Goal: Task Accomplishment & Management: Use online tool/utility

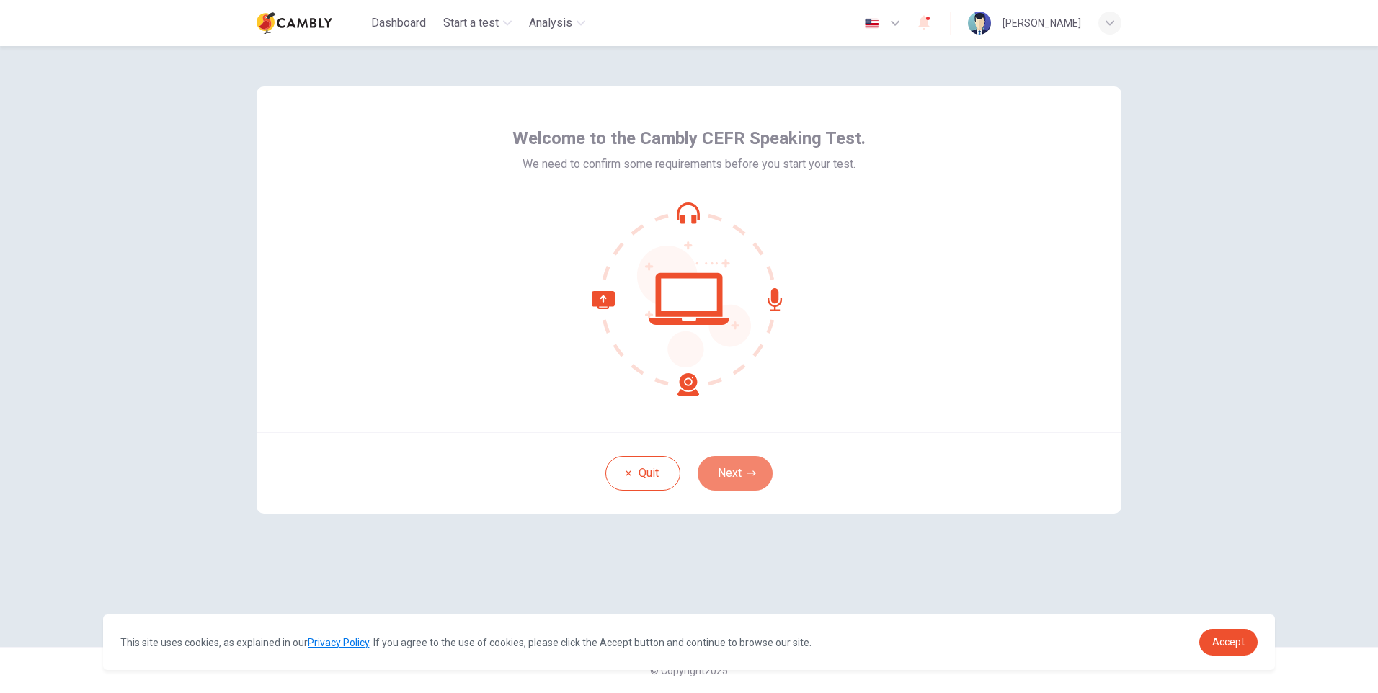
click at [722, 463] on button "Next" at bounding box center [735, 473] width 75 height 35
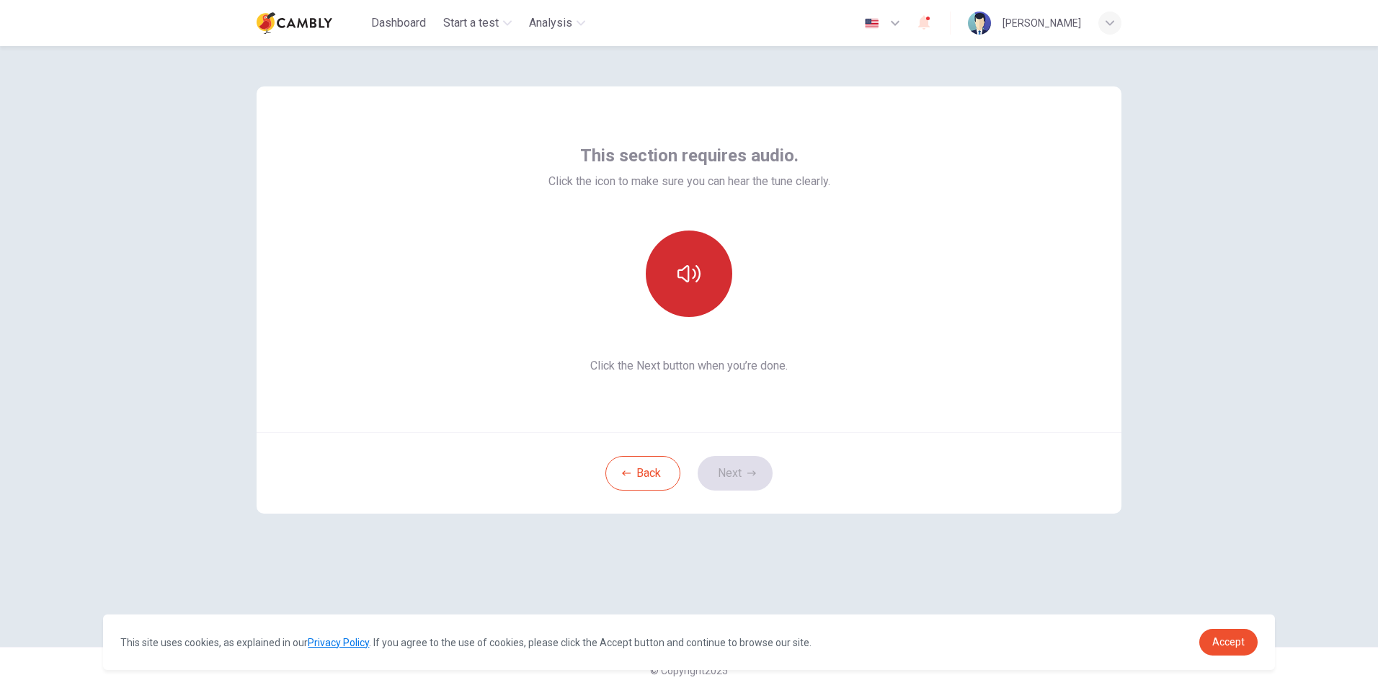
click at [693, 279] on icon "button" at bounding box center [688, 273] width 23 height 17
click at [698, 281] on icon "button" at bounding box center [688, 273] width 23 height 23
click at [697, 281] on icon "button" at bounding box center [688, 273] width 23 height 17
click at [695, 285] on icon "button" at bounding box center [688, 273] width 23 height 23
click at [718, 471] on button "Next" at bounding box center [735, 473] width 75 height 35
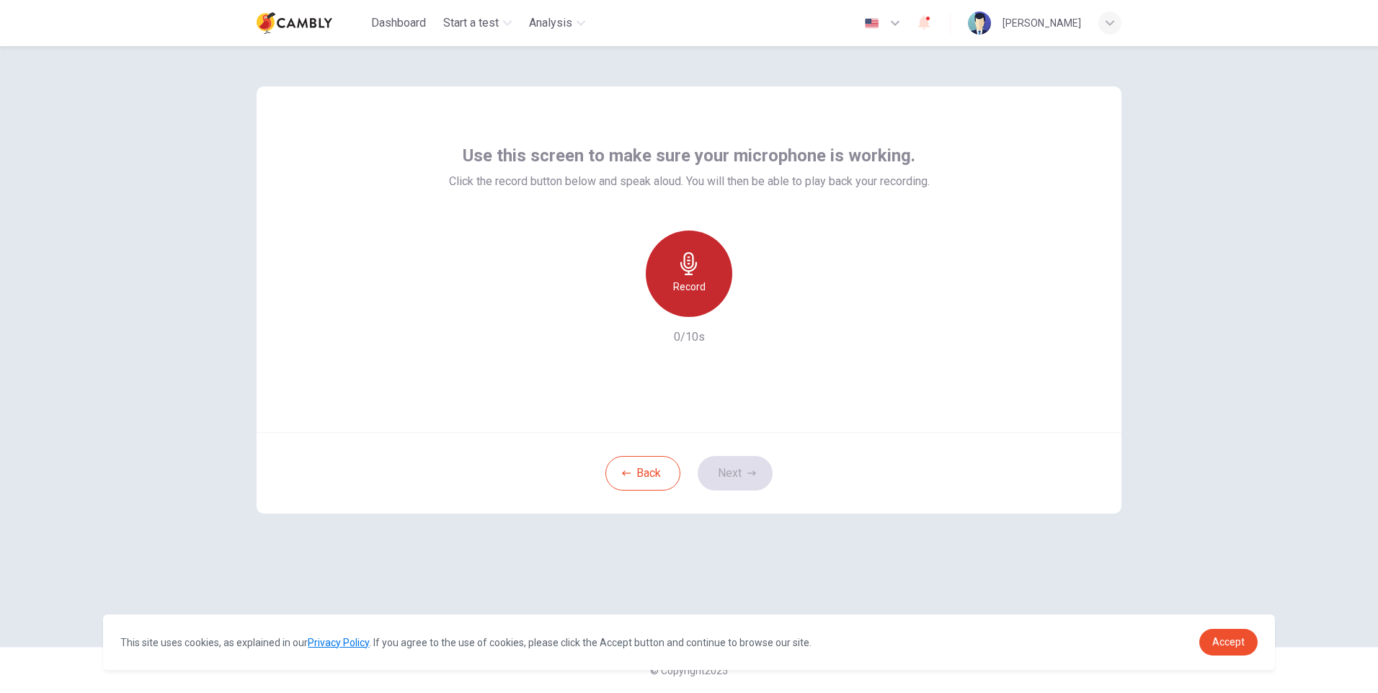
click at [680, 270] on icon "button" at bounding box center [688, 263] width 23 height 23
click at [728, 468] on button "Next" at bounding box center [735, 473] width 75 height 35
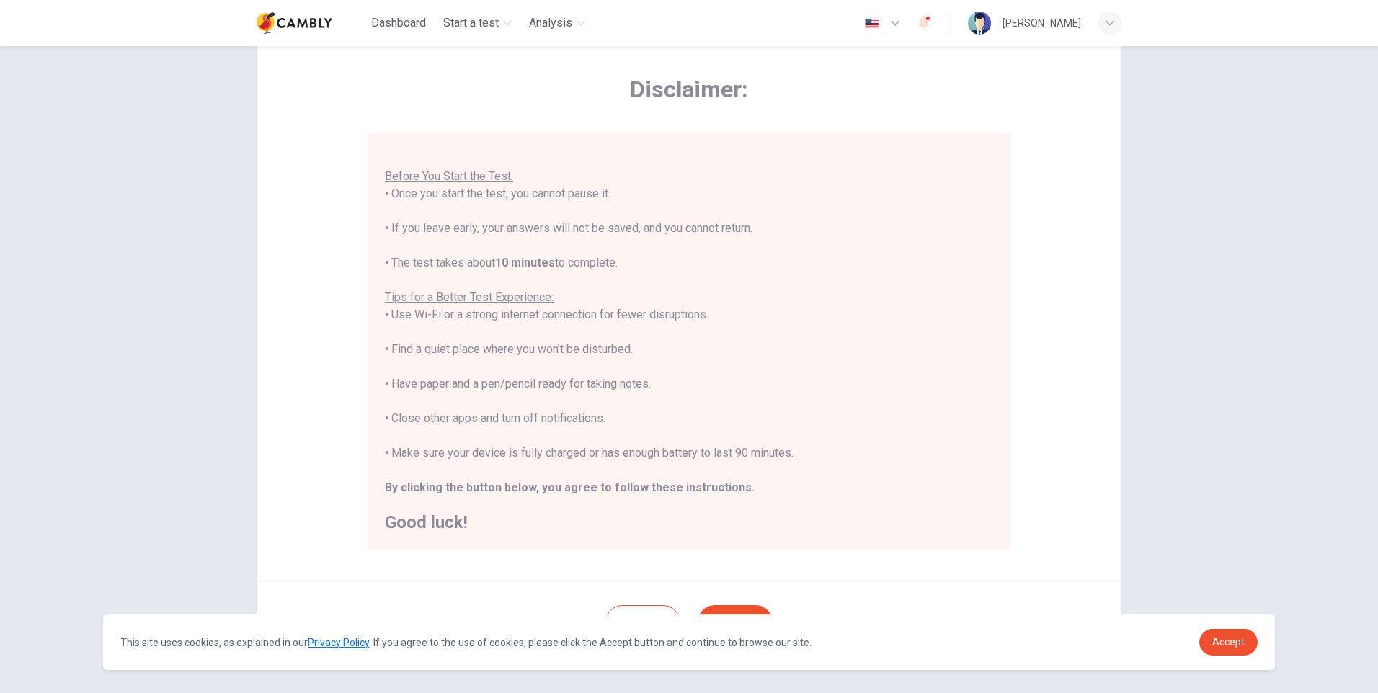
scroll to position [108, 0]
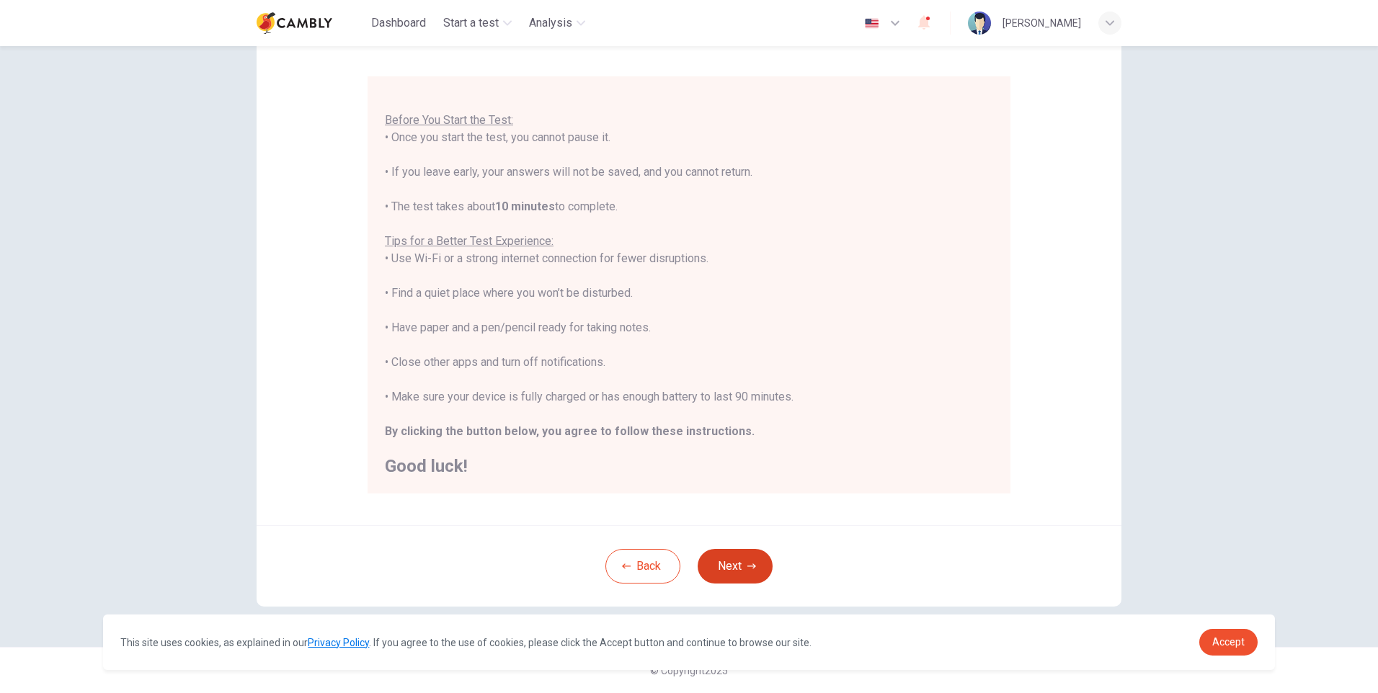
click at [732, 573] on button "Next" at bounding box center [735, 566] width 75 height 35
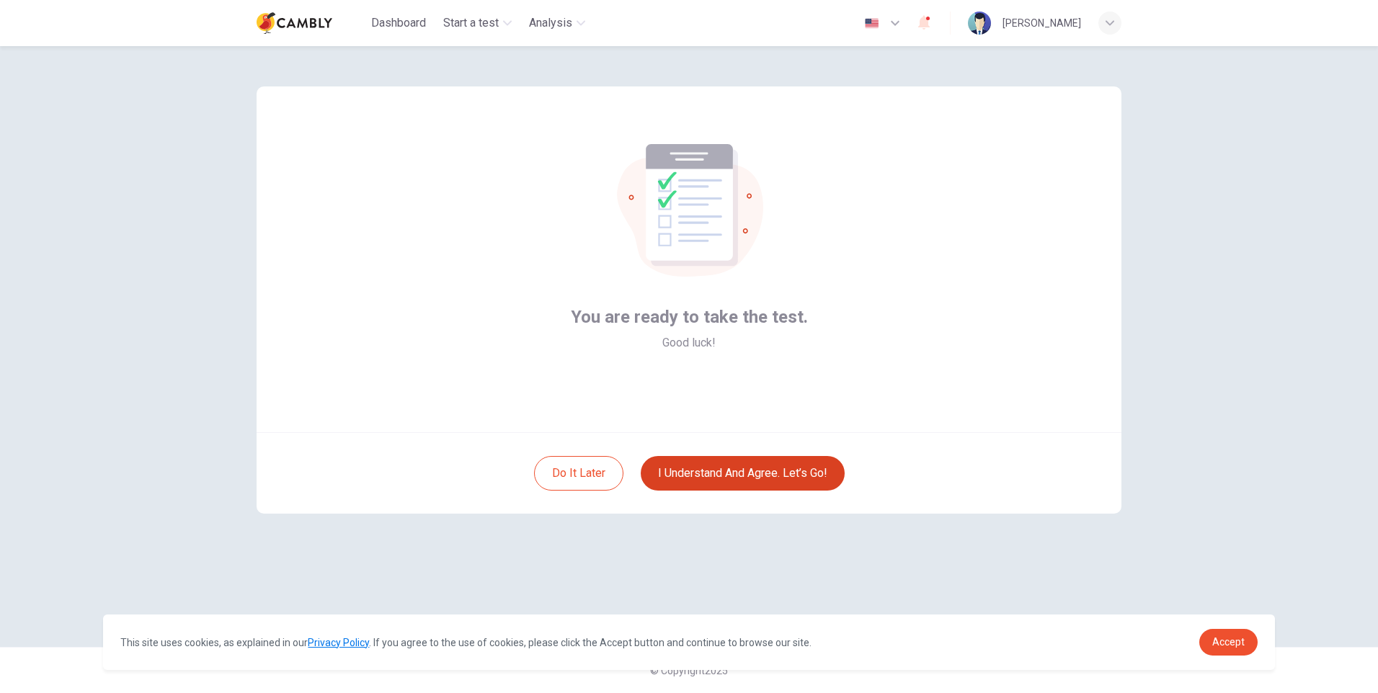
scroll to position [0, 0]
click at [696, 476] on button "I understand and agree. Let’s go!" at bounding box center [743, 473] width 204 height 35
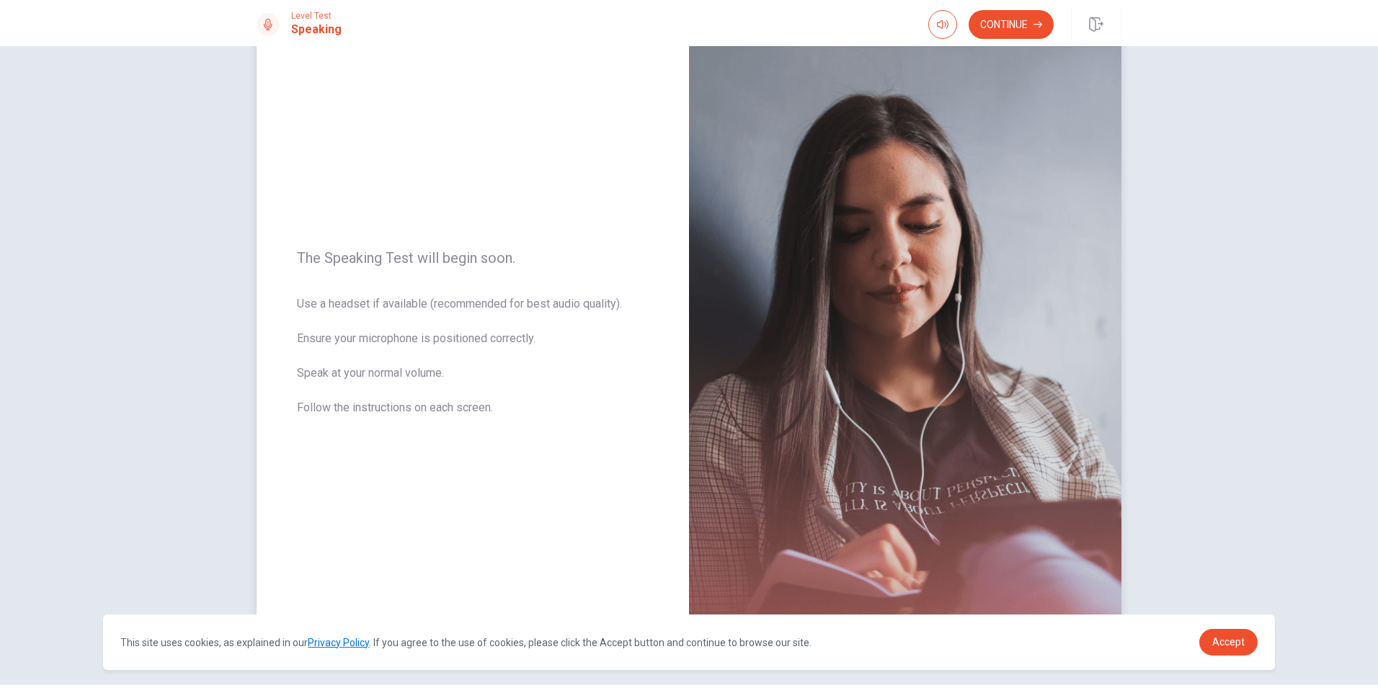
scroll to position [85, 0]
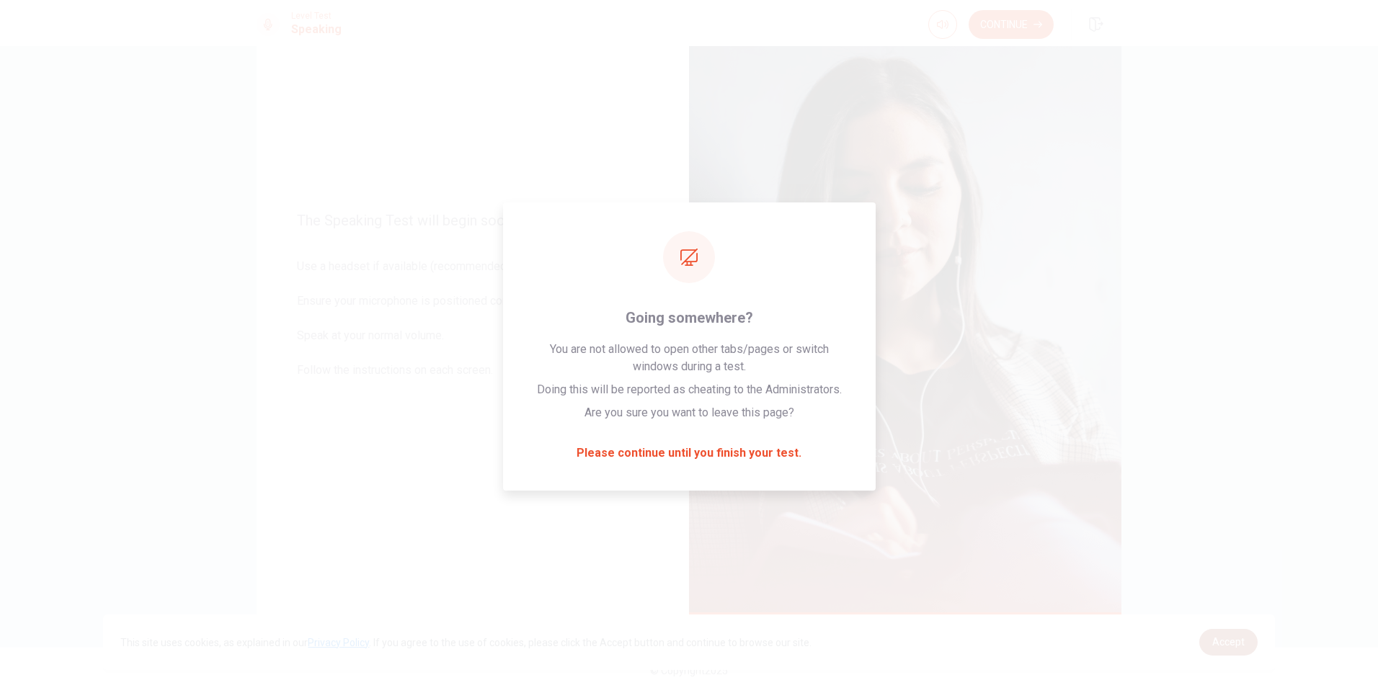
click at [1233, 644] on span "Accept" at bounding box center [1228, 642] width 32 height 12
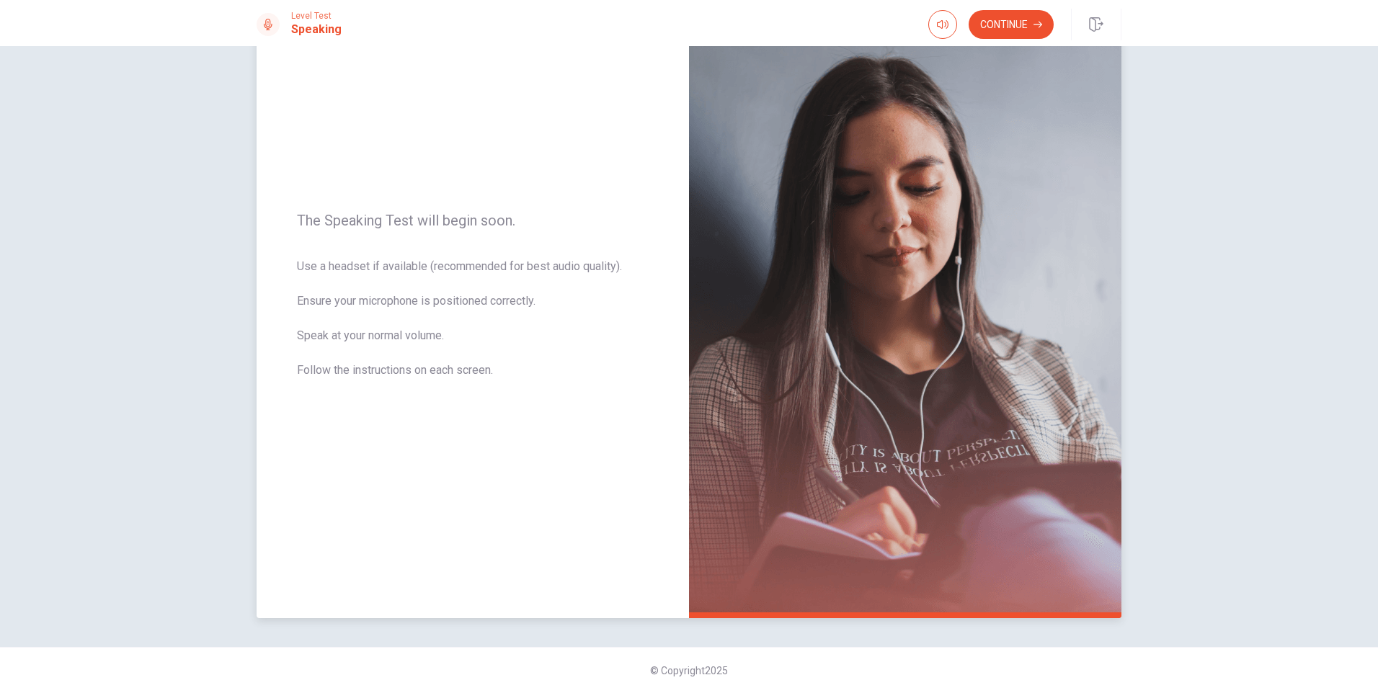
click at [381, 205] on div "The Speaking Test will begin soon. Use a headset if available (recommended for …" at bounding box center [473, 304] width 432 height 628
click at [991, 30] on button "Continue" at bounding box center [1011, 24] width 85 height 29
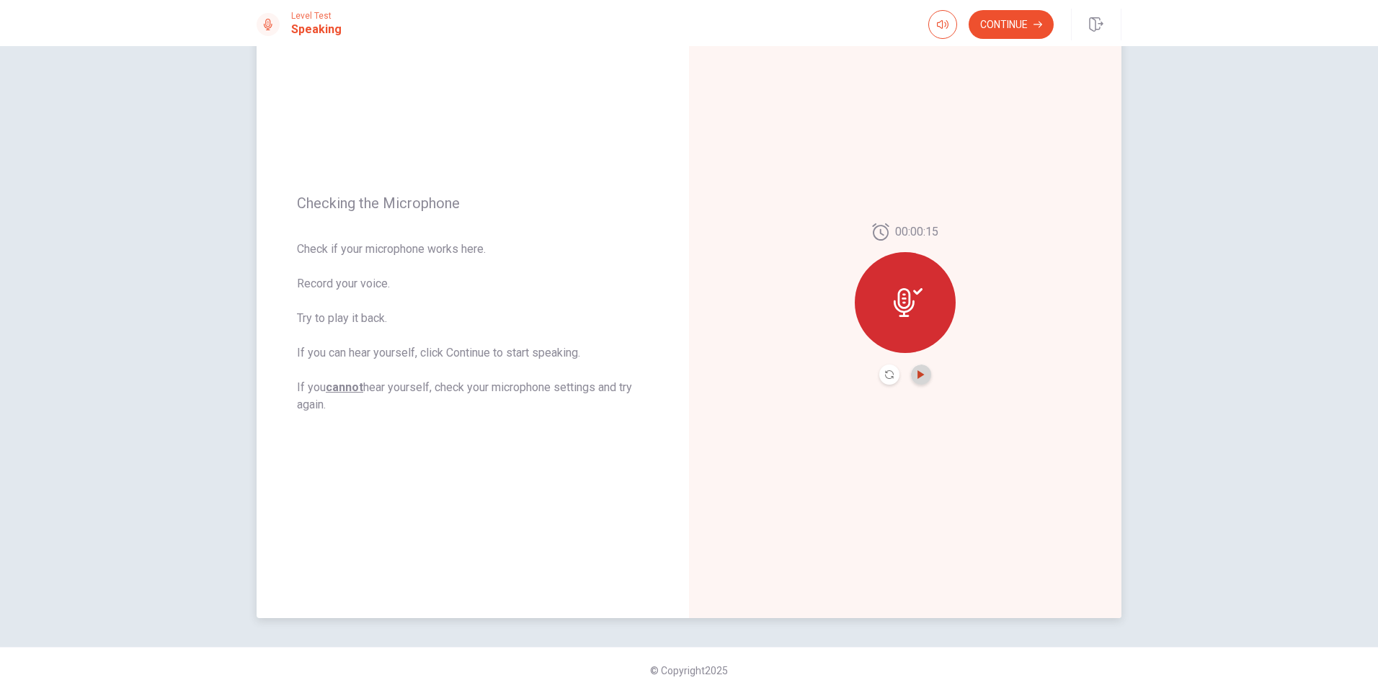
click at [917, 373] on icon "Play Audio" at bounding box center [920, 374] width 6 height 9
click at [1021, 24] on button "Continue" at bounding box center [1011, 24] width 85 height 29
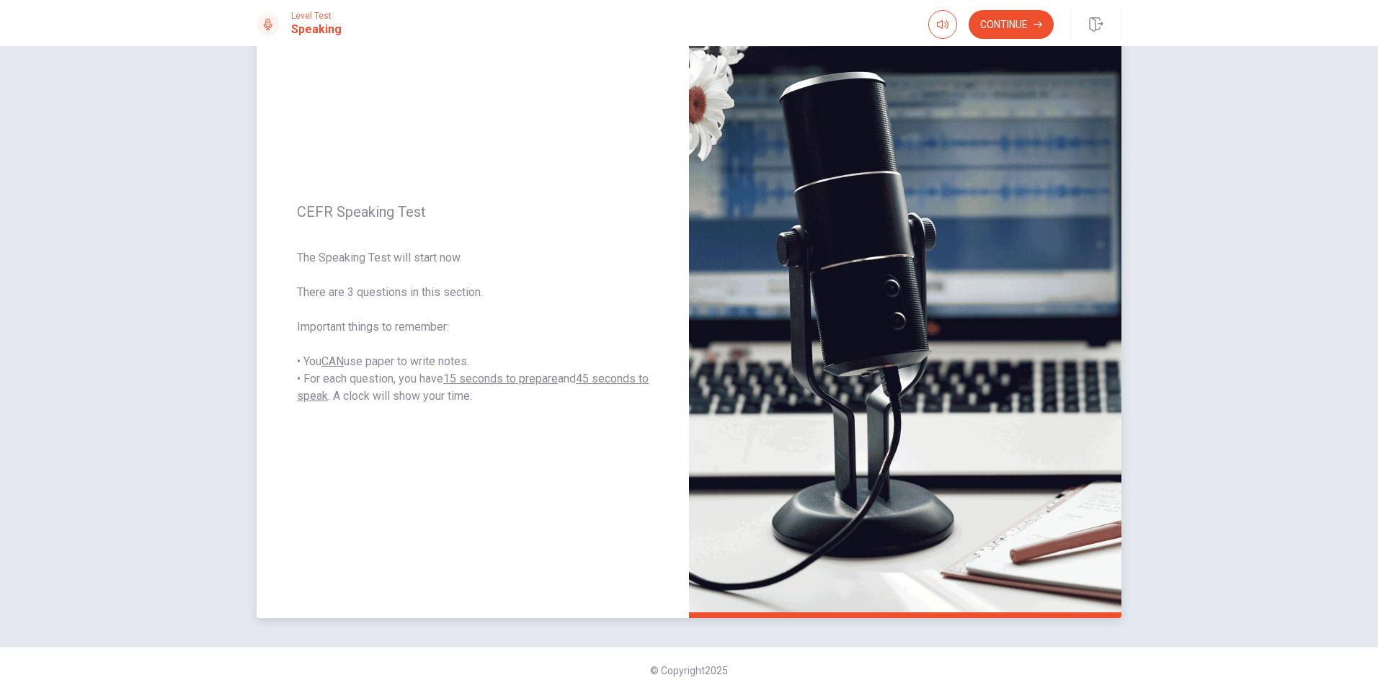
click at [501, 236] on div "CEFR Speaking Test The Speaking Test will start now. There are 3 questions in t…" at bounding box center [473, 304] width 432 height 628
click at [997, 24] on button "Continue" at bounding box center [1011, 24] width 85 height 29
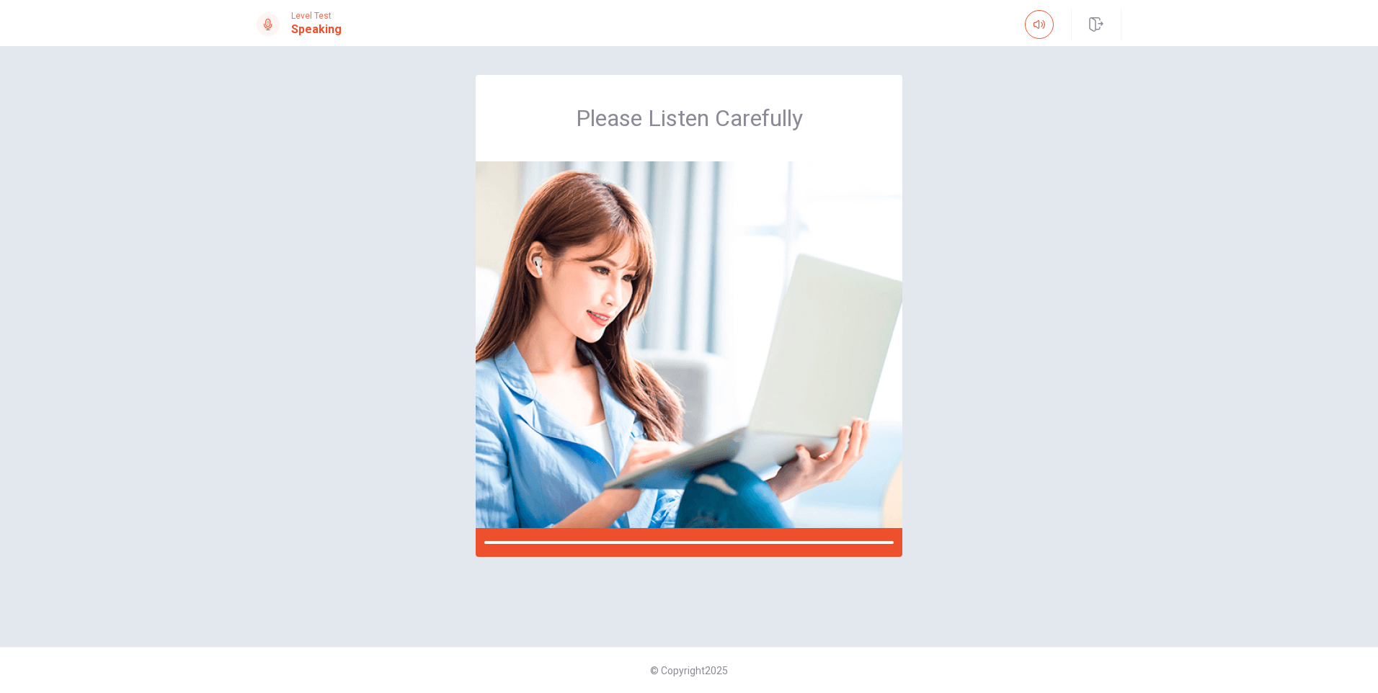
scroll to position [0, 0]
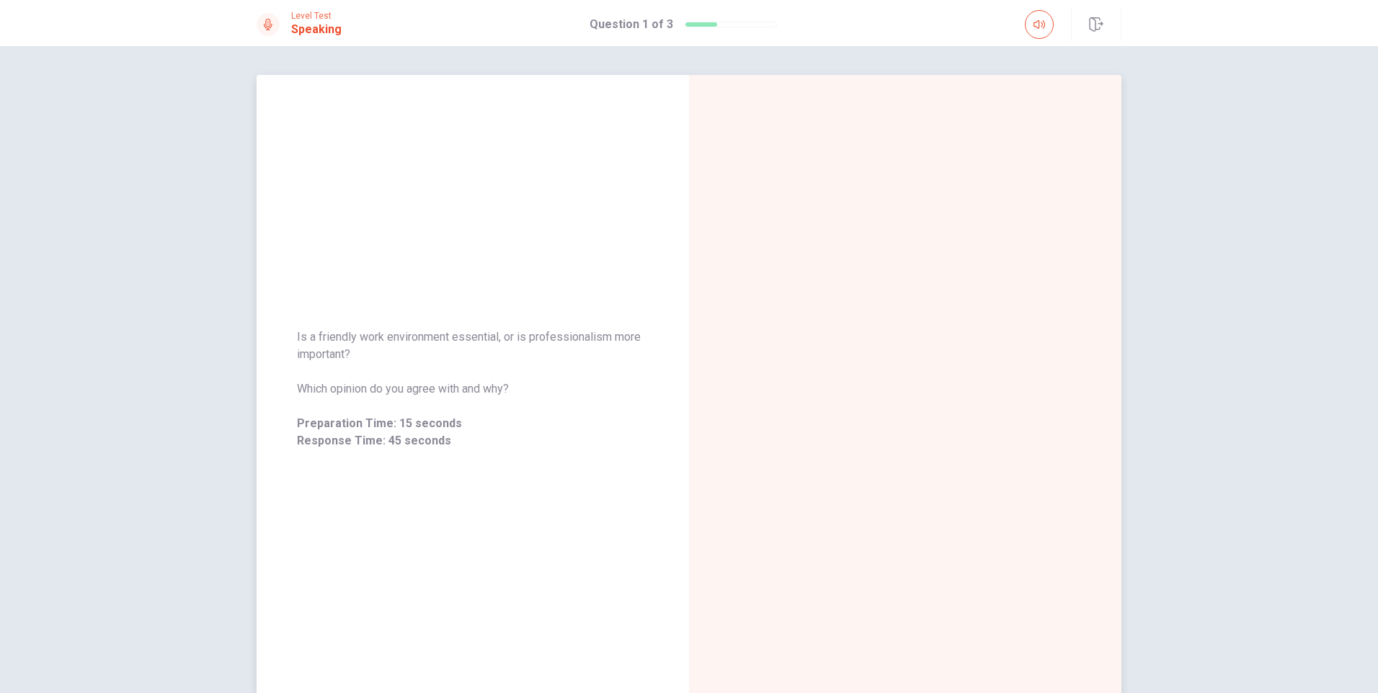
click at [538, 381] on span "Which opinion do you agree with and why?" at bounding box center [473, 389] width 352 height 17
click at [437, 386] on span "Which opinion do you agree with and why?" at bounding box center [473, 389] width 352 height 17
click at [902, 396] on span "Preparation Time" at bounding box center [905, 389] width 114 height 17
click at [885, 377] on div "Response Time" at bounding box center [905, 389] width 432 height 628
click at [456, 414] on div "Is a friendly work environment essential, or is professionalism more important?…" at bounding box center [473, 389] width 352 height 121
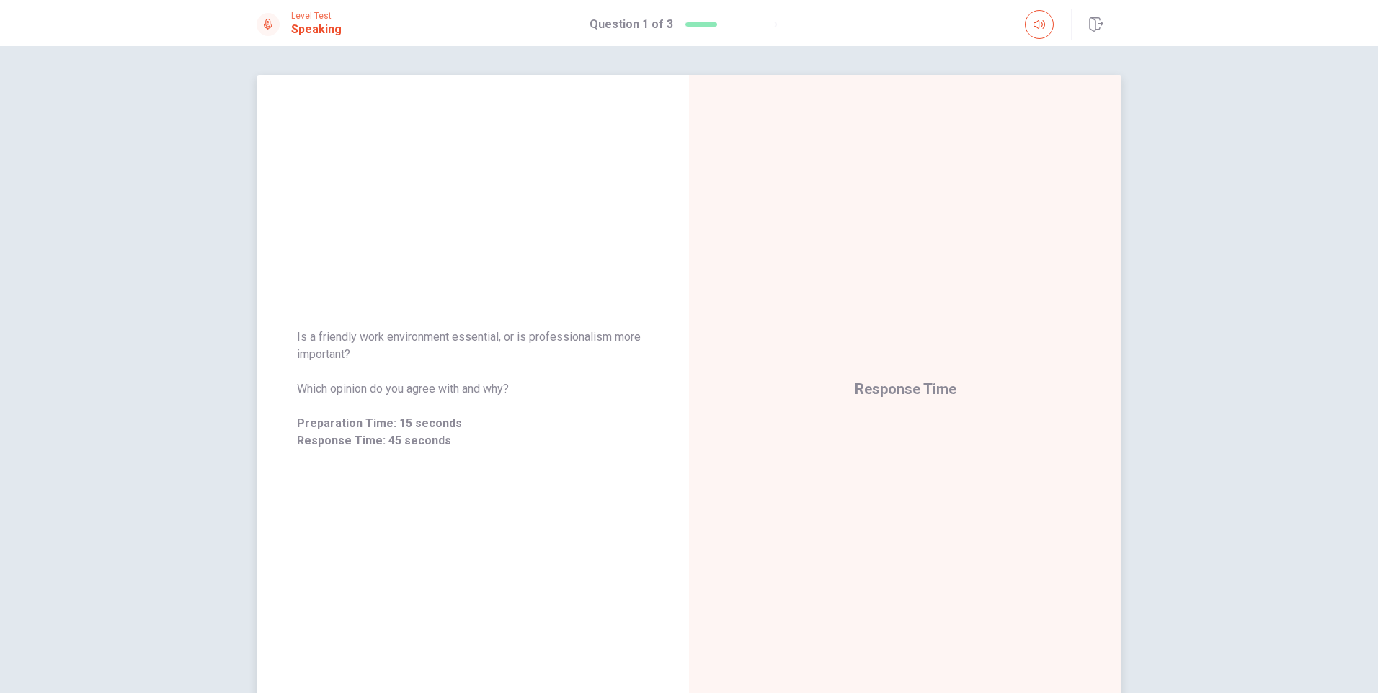
click at [867, 371] on div "Response Time" at bounding box center [905, 389] width 432 height 628
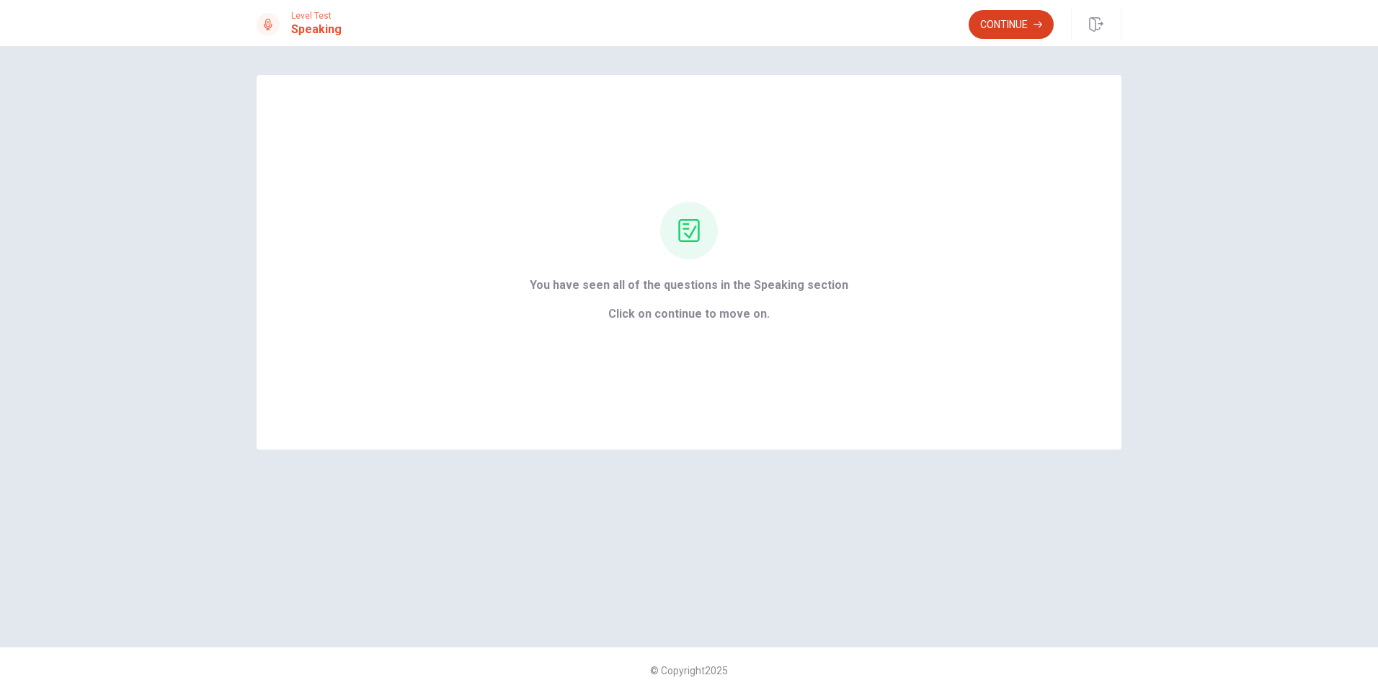
click at [987, 30] on button "Continue" at bounding box center [1011, 24] width 85 height 29
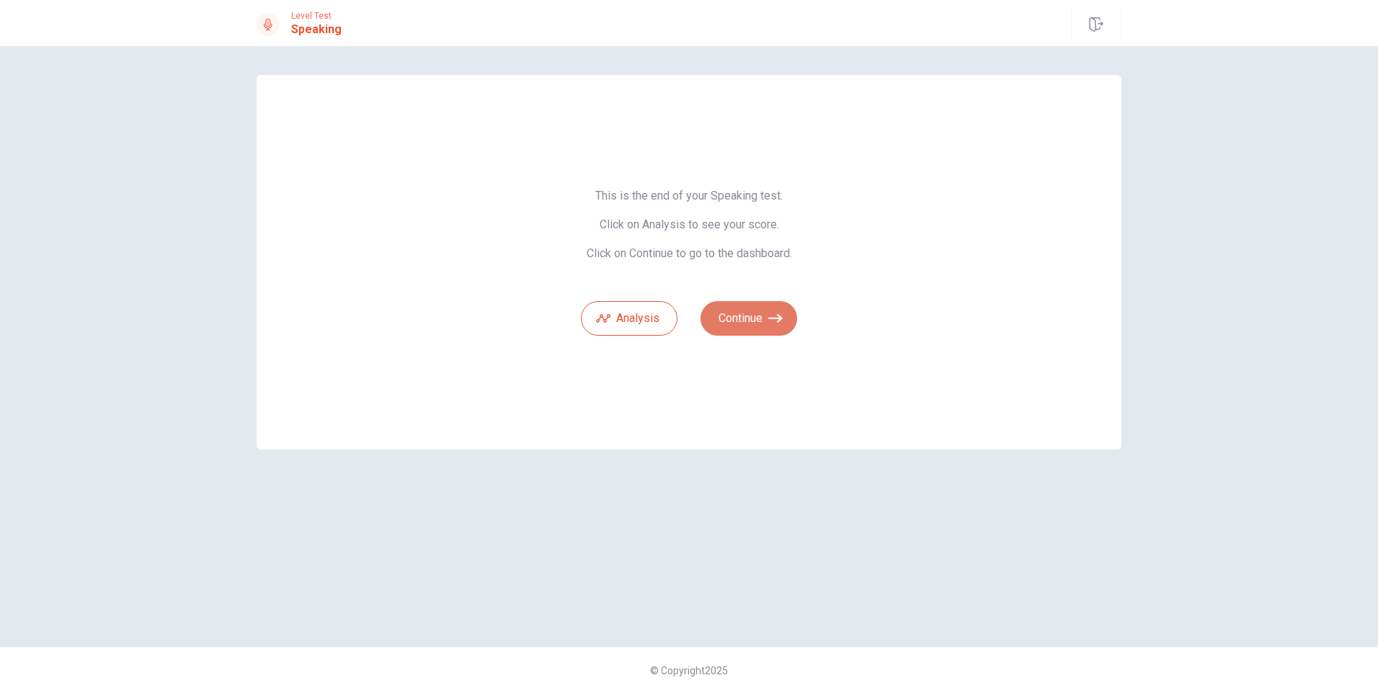
click at [750, 319] on button "Continue" at bounding box center [749, 318] width 97 height 35
